Goal: Information Seeking & Learning: Learn about a topic

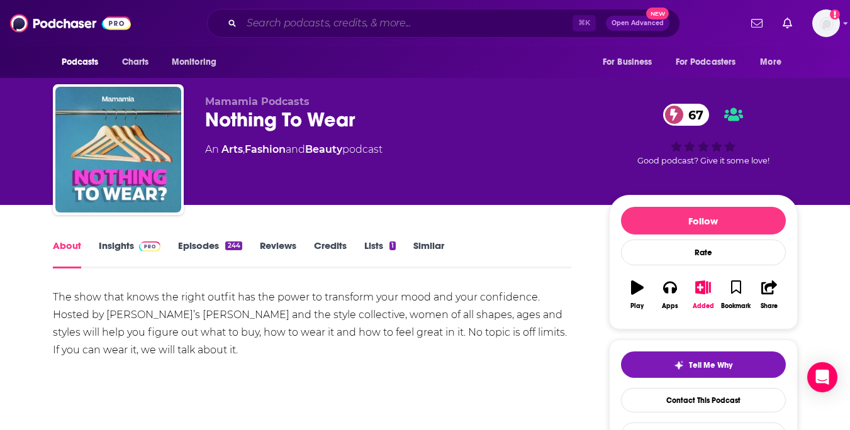
click at [371, 18] on input "Search podcasts, credits, & more..." at bounding box center [407, 23] width 331 height 20
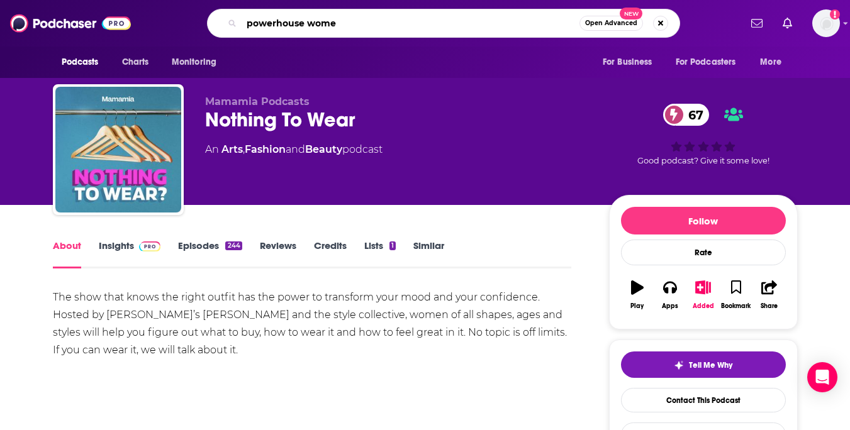
type input "powerhouse women"
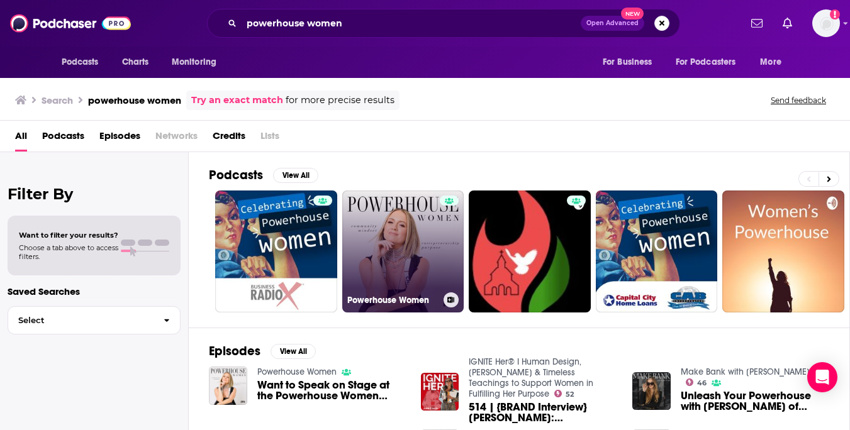
click at [388, 223] on link "Powerhouse Women" at bounding box center [403, 252] width 122 height 122
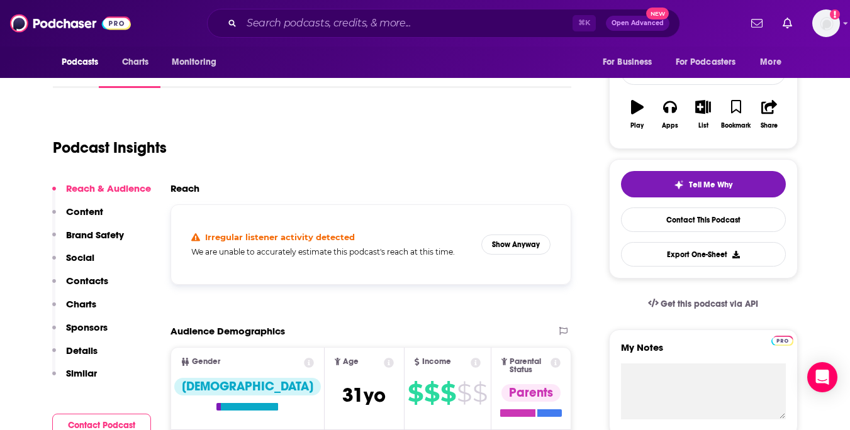
scroll to position [184, 0]
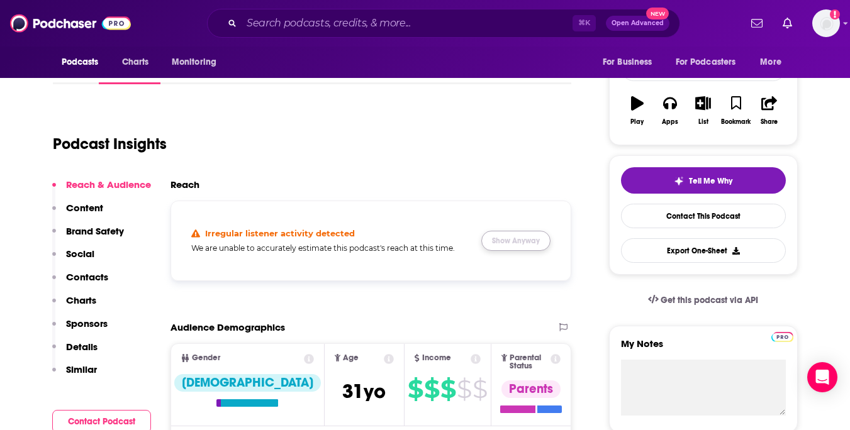
click at [527, 246] on button "Show Anyway" at bounding box center [515, 241] width 69 height 20
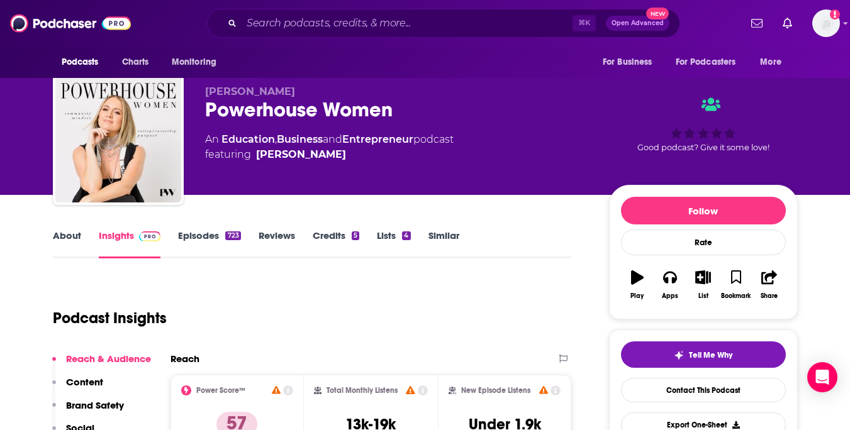
scroll to position [0, 0]
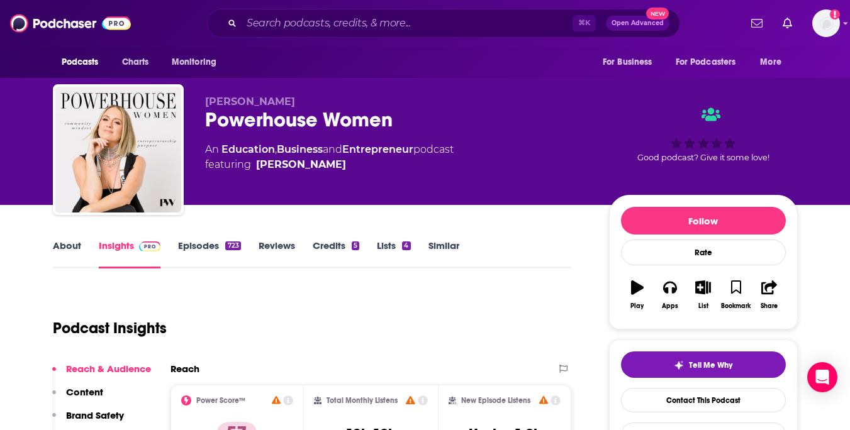
click at [199, 245] on link "Episodes 723" at bounding box center [209, 254] width 62 height 29
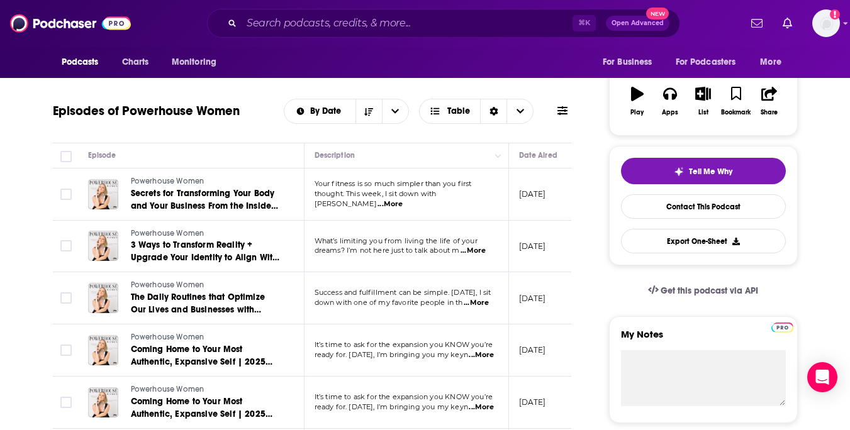
scroll to position [207, 0]
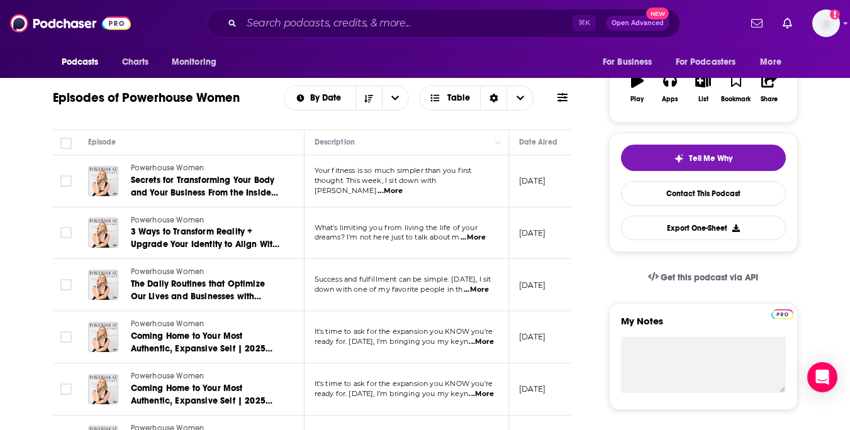
click at [403, 186] on span "...More" at bounding box center [390, 191] width 25 height 10
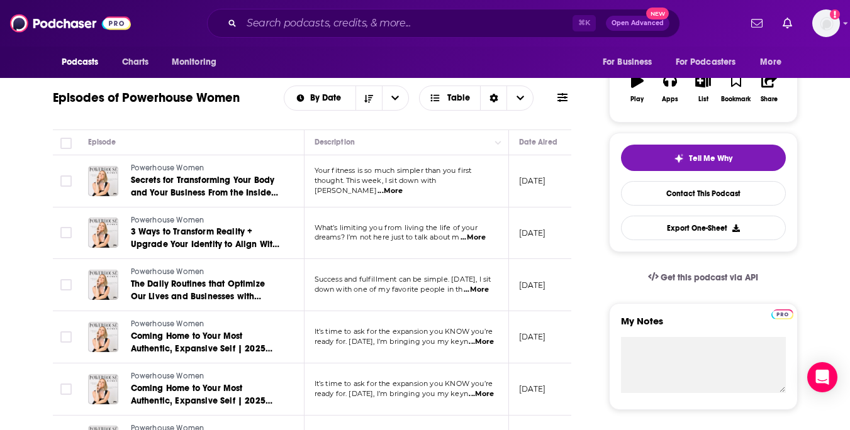
click at [478, 238] on span "...More" at bounding box center [473, 238] width 25 height 10
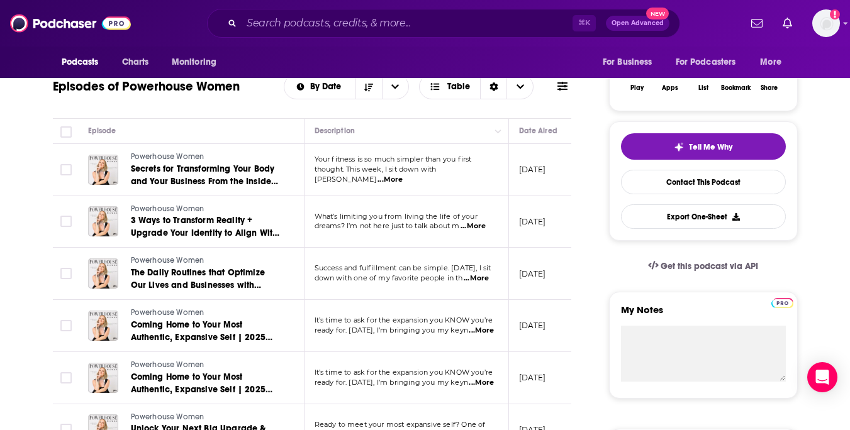
scroll to position [0, 0]
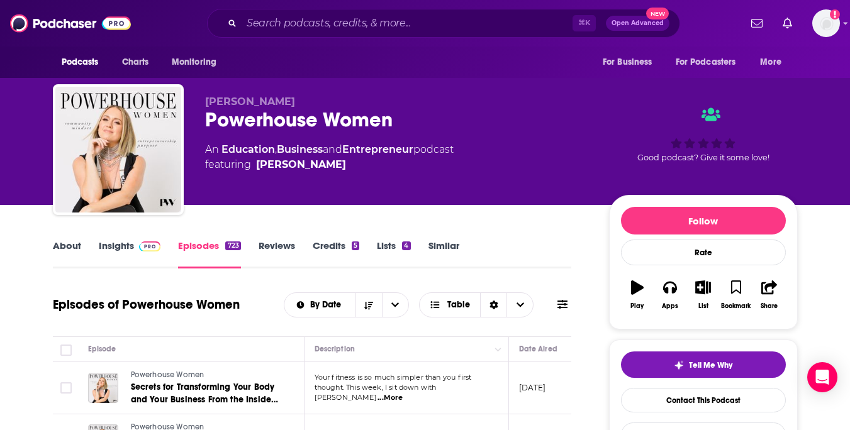
click at [335, 247] on link "Credits 5" at bounding box center [336, 254] width 47 height 29
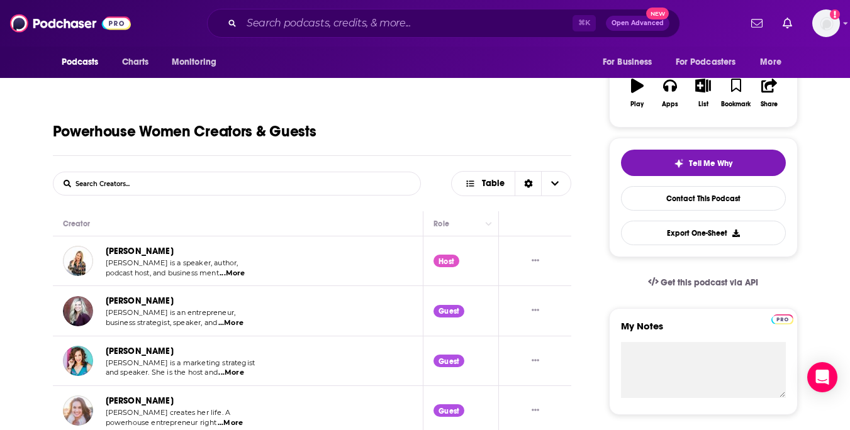
scroll to position [216, 0]
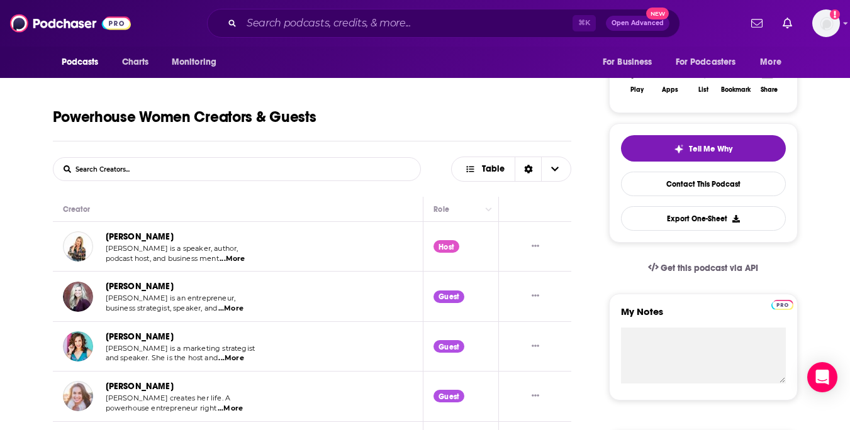
click at [235, 260] on span "...More" at bounding box center [232, 259] width 25 height 10
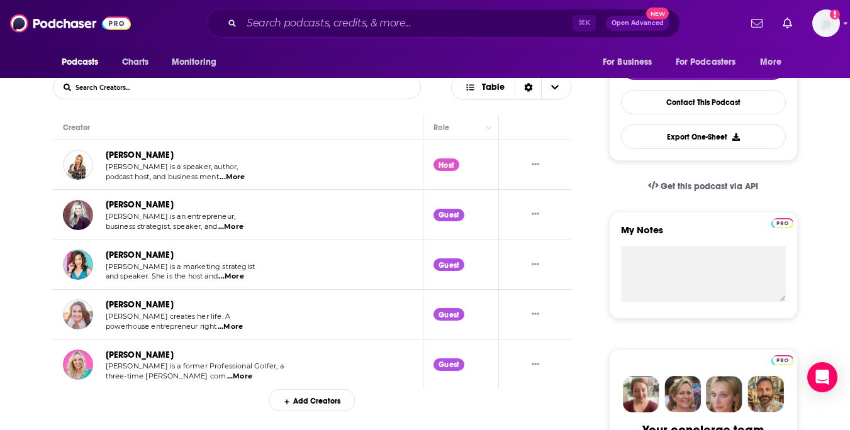
scroll to position [301, 0]
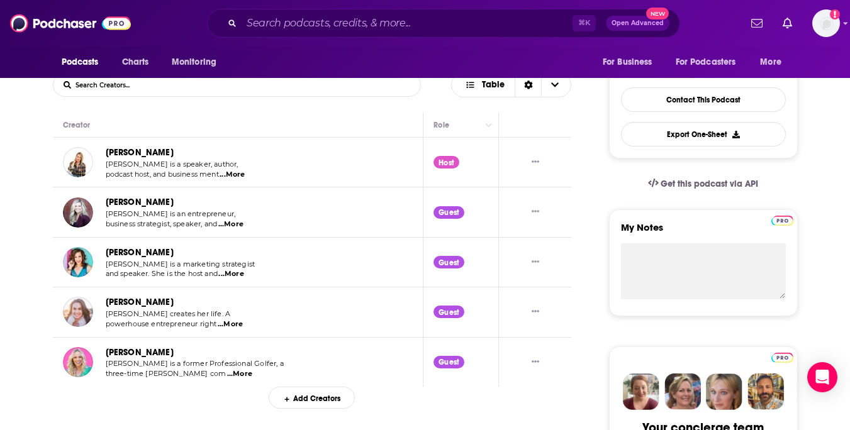
click at [242, 226] on span "...More" at bounding box center [230, 225] width 25 height 10
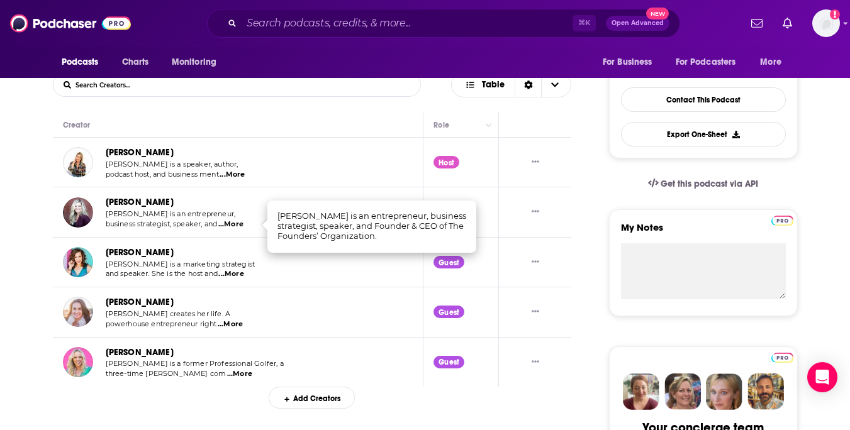
click at [244, 278] on span "...More" at bounding box center [230, 274] width 25 height 10
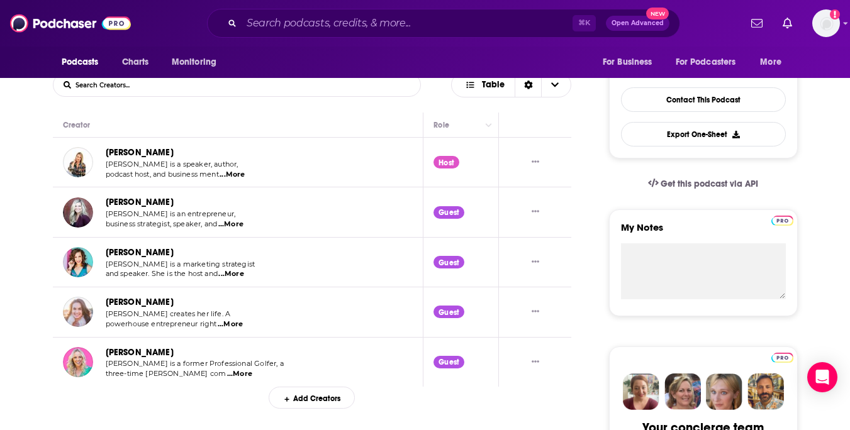
click at [241, 323] on span "...More" at bounding box center [230, 325] width 25 height 10
click at [237, 373] on span "...More" at bounding box center [239, 374] width 25 height 10
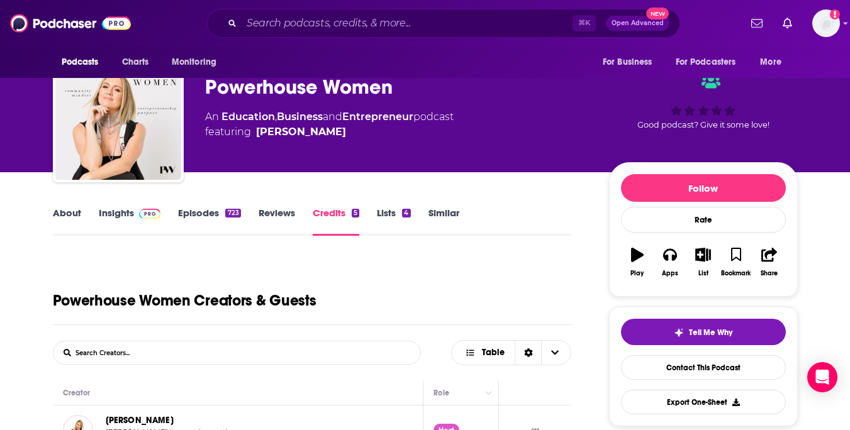
scroll to position [0, 0]
